Goal: Task Accomplishment & Management: Complete application form

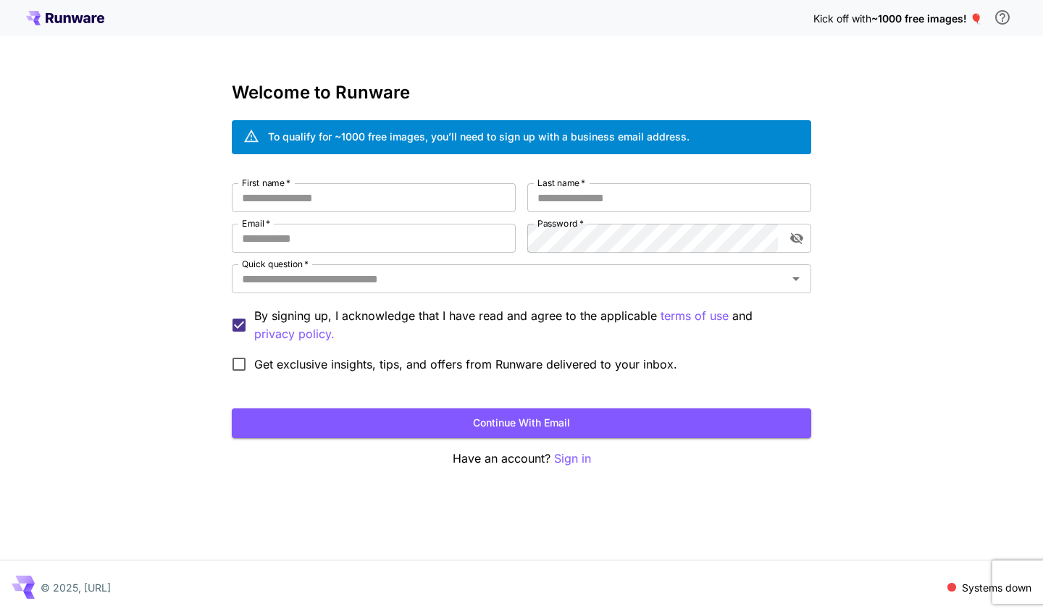
click at [446, 214] on div "First name   * First name   * Last name   * Last name   * Email   * Email   * P…" at bounding box center [521, 281] width 579 height 196
type input "*"
type input "*******"
type input "**********"
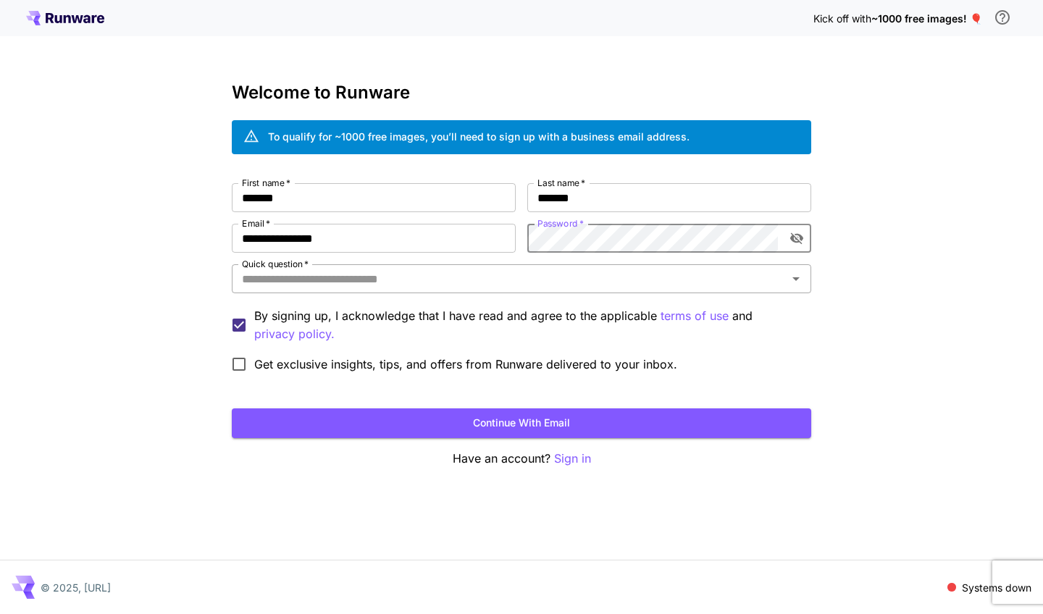
click at [407, 284] on input "Quick question   *" at bounding box center [509, 279] width 547 height 20
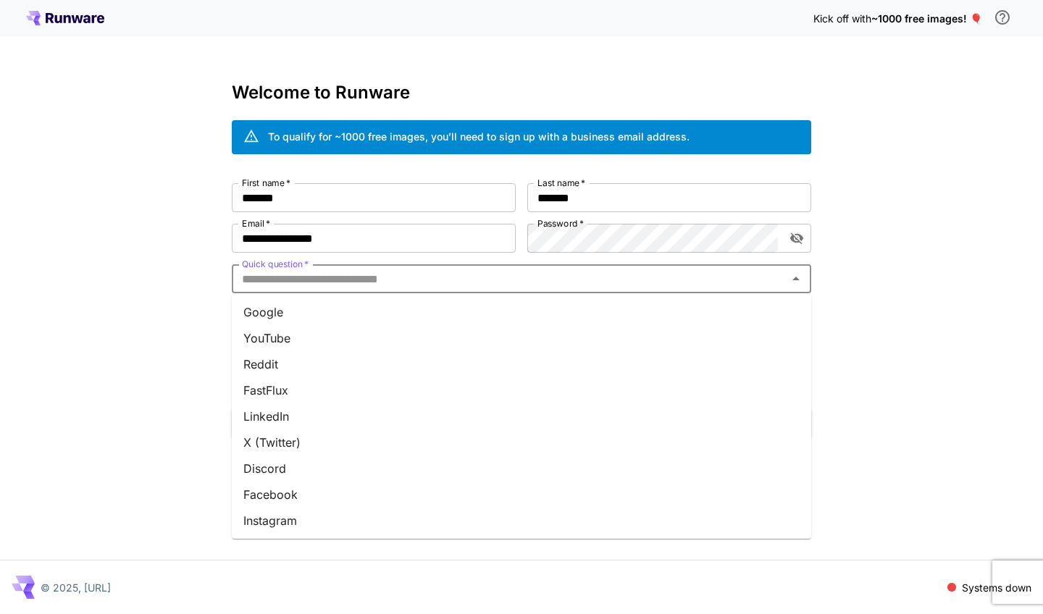
click at [283, 494] on li "Facebook" at bounding box center [521, 495] width 579 height 26
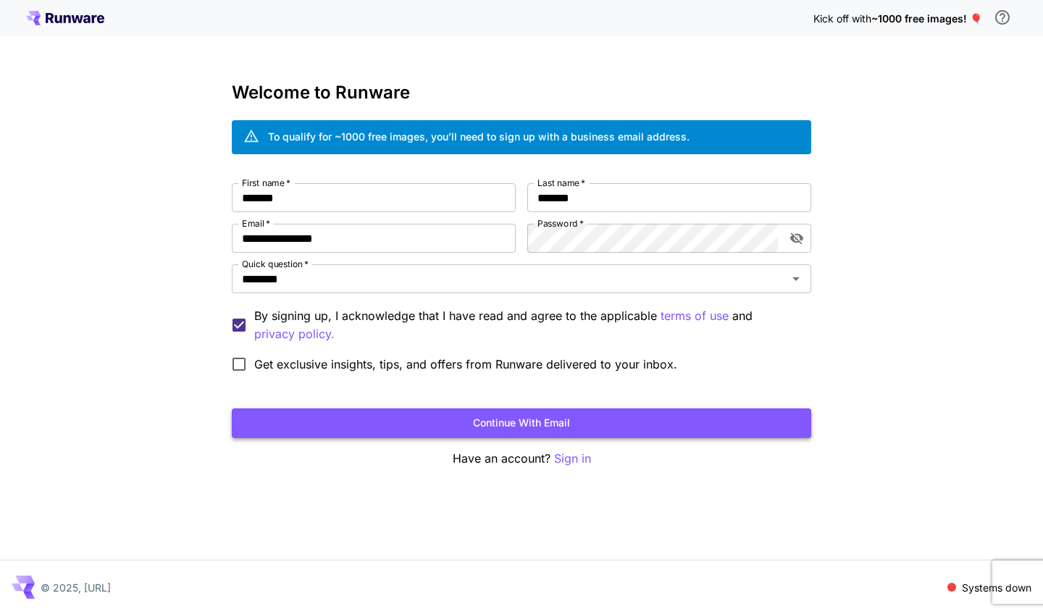
click at [466, 419] on button "Continue with email" at bounding box center [521, 423] width 579 height 30
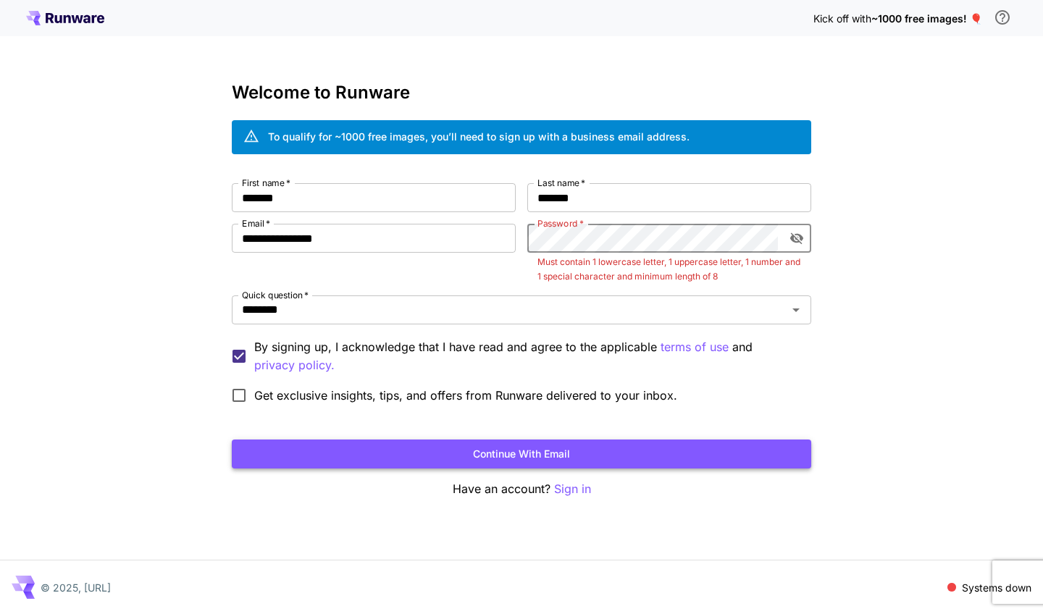
click at [412, 452] on button "Continue with email" at bounding box center [521, 455] width 579 height 30
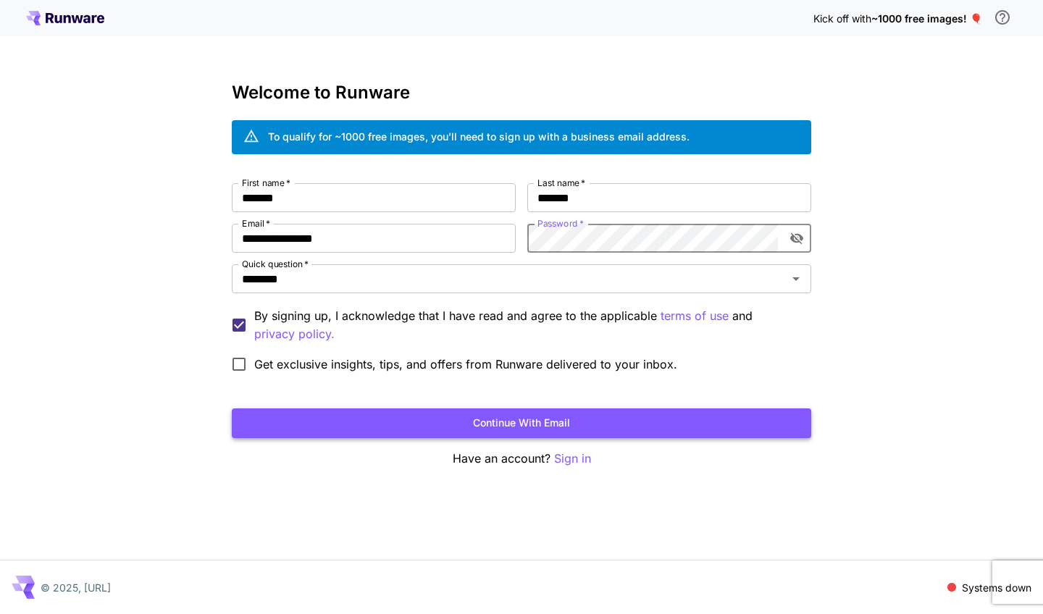
click at [511, 429] on button "Continue with email" at bounding box center [521, 423] width 579 height 30
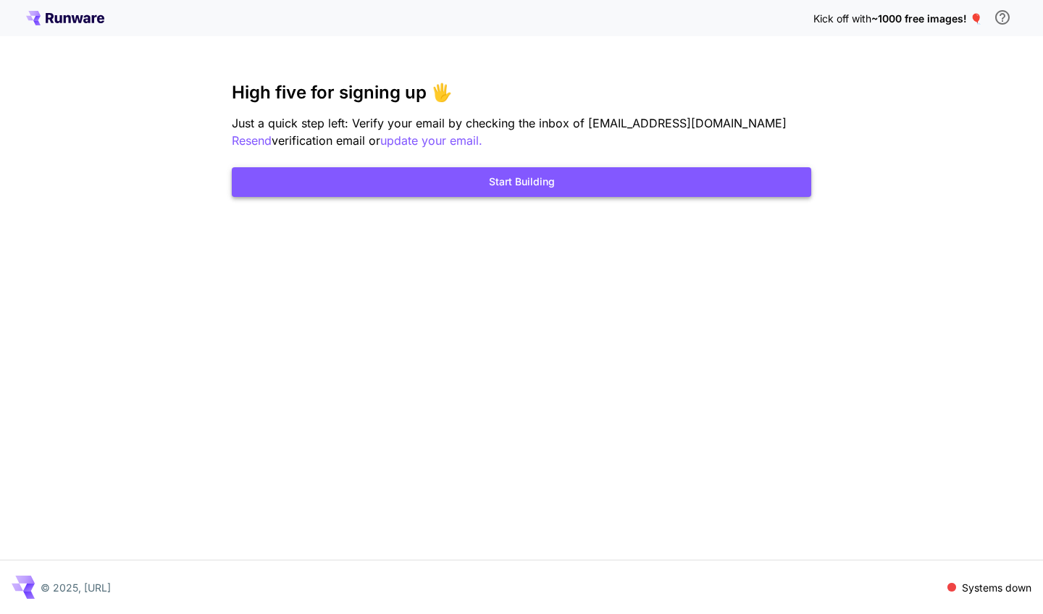
click at [542, 187] on button "Start Building" at bounding box center [521, 182] width 579 height 30
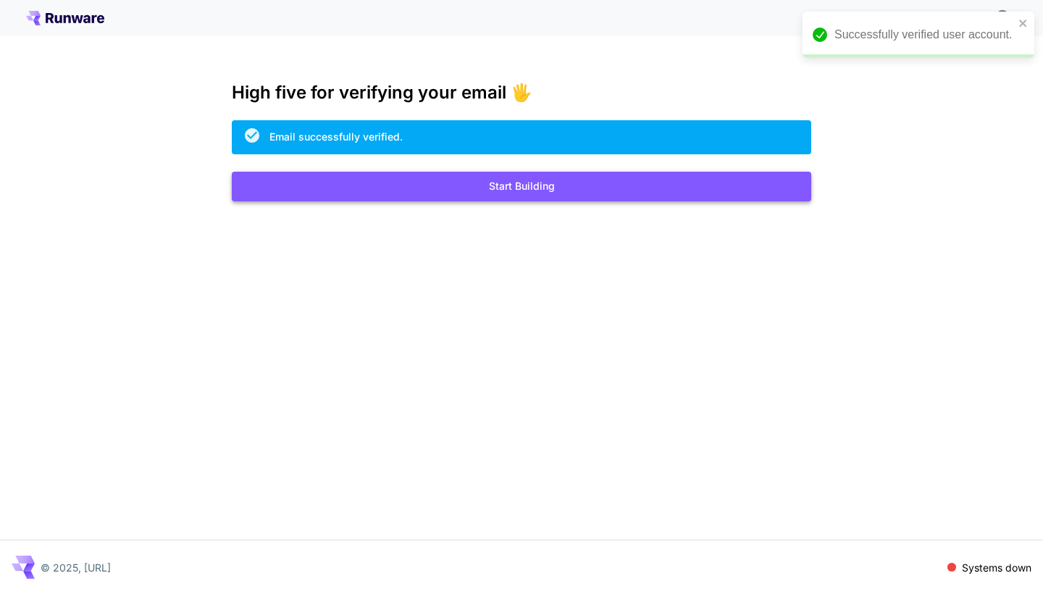
click at [532, 194] on button "Start Building" at bounding box center [521, 187] width 579 height 30
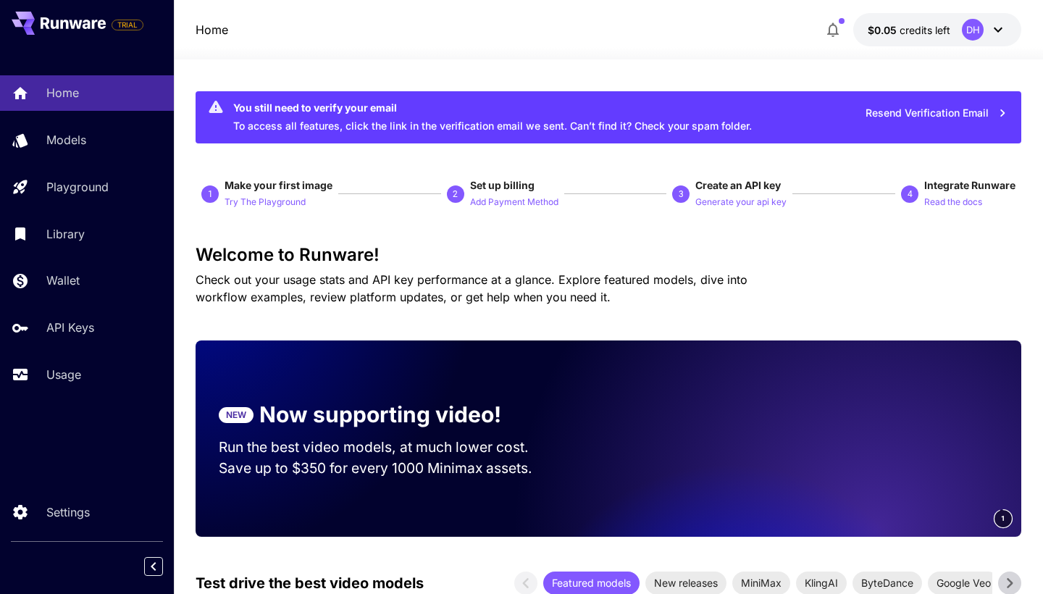
click at [999, 109] on icon "button" at bounding box center [1002, 113] width 16 height 16
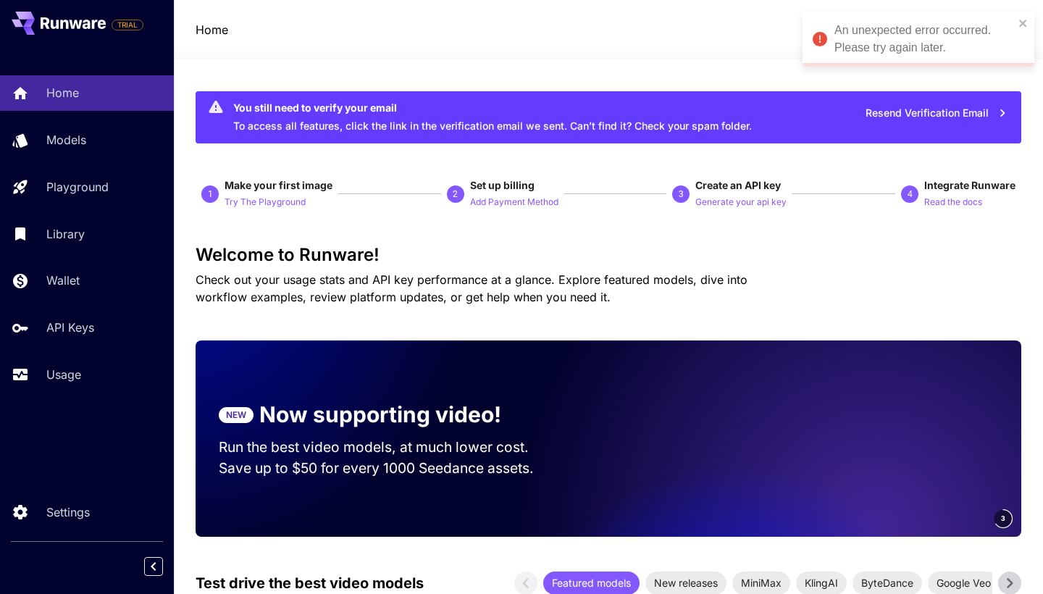
click at [1015, 21] on div "An unexpected error occurred. Please try again later." at bounding box center [913, 38] width 210 height 43
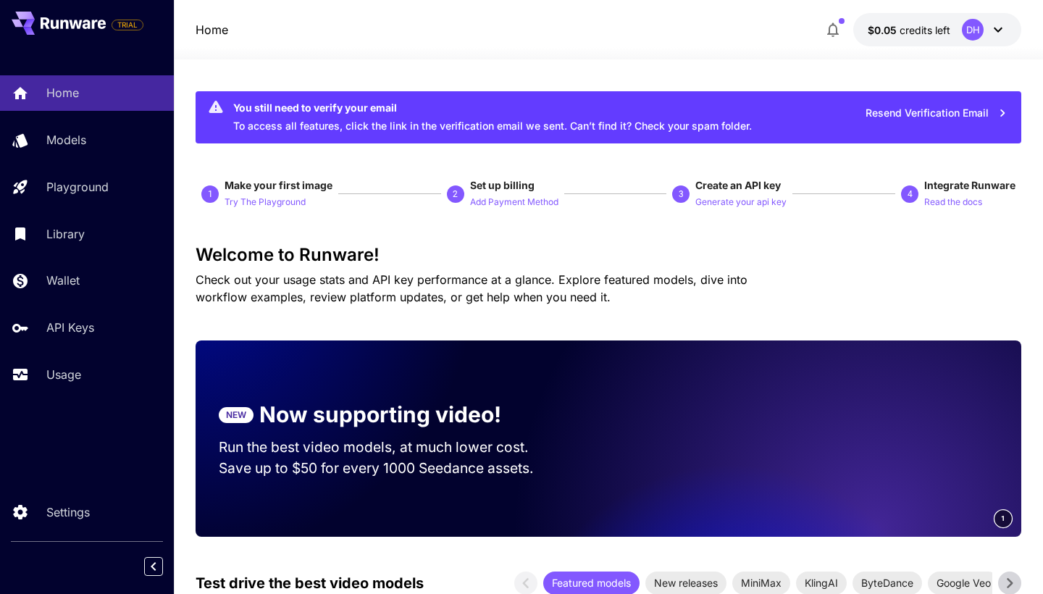
click at [997, 96] on div "Resend Verification Email" at bounding box center [919, 117] width 193 height 43
click at [997, 102] on button "Resend Verification Email" at bounding box center [936, 113] width 158 height 30
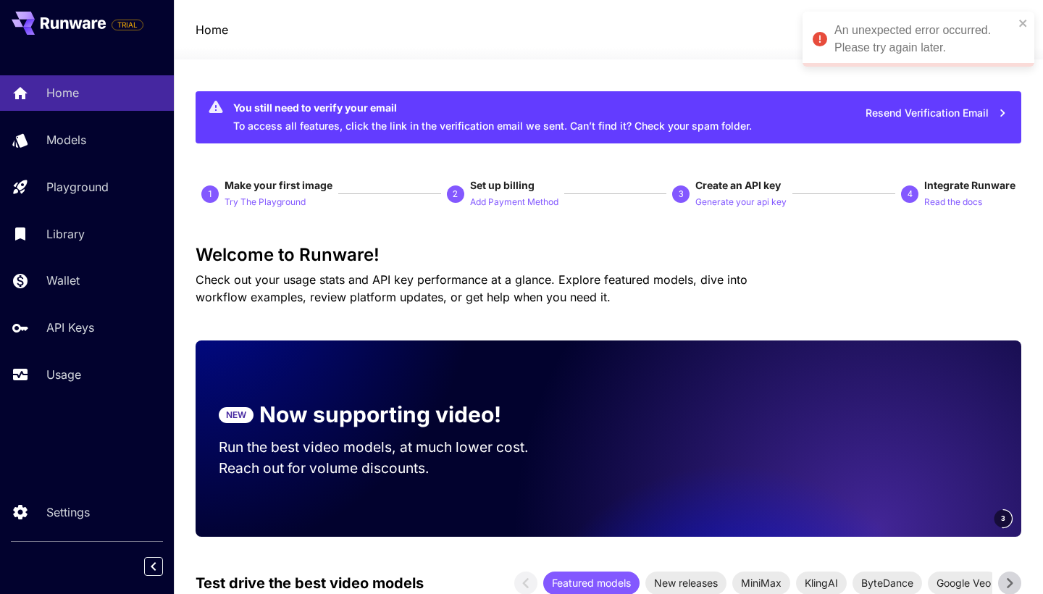
click at [1015, 23] on div "An unexpected error occurred. Please try again later." at bounding box center [913, 38] width 210 height 43
